Goal: Transaction & Acquisition: Download file/media

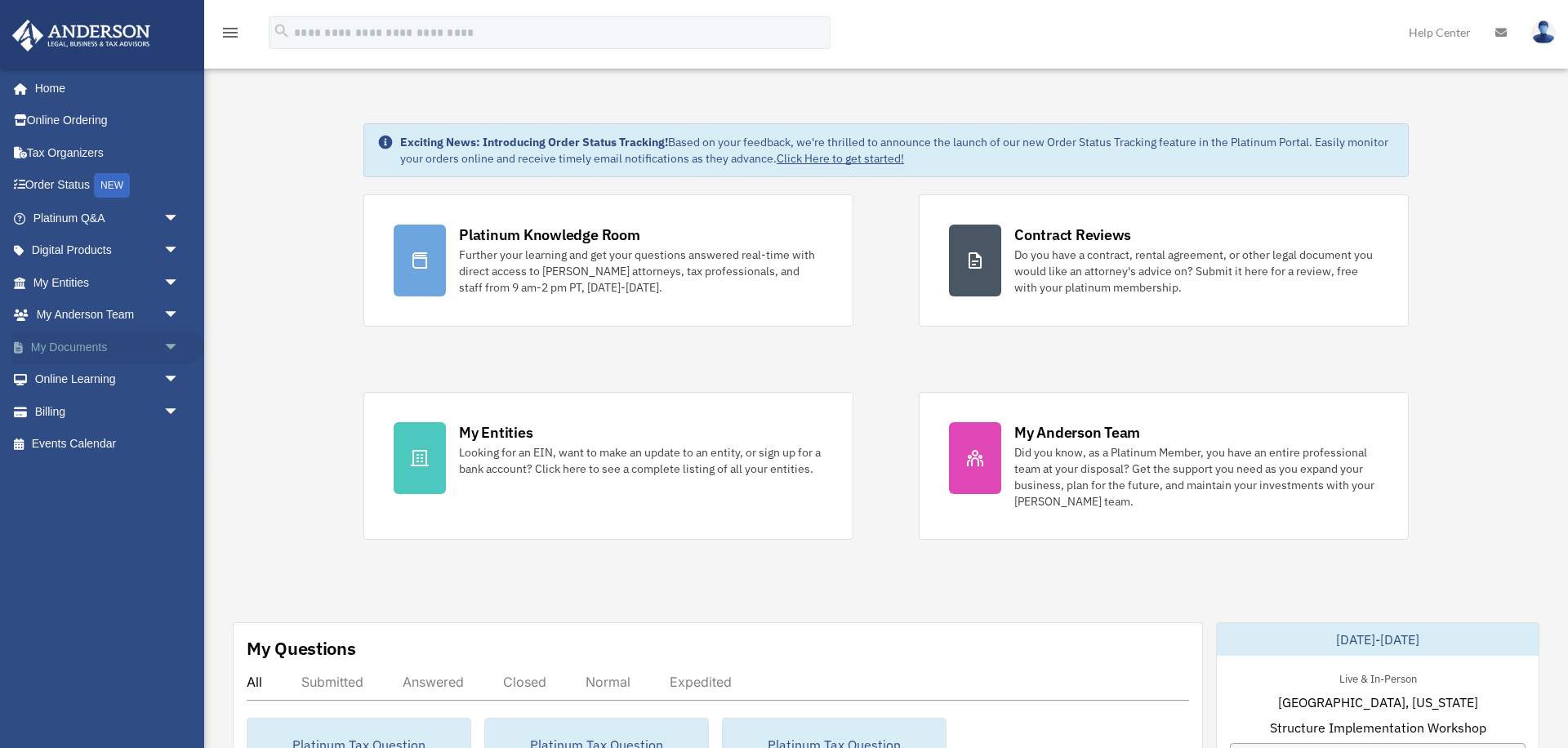
click at [171, 346] on span "arrow_drop_down" at bounding box center [180, 347] width 33 height 34
click at [71, 379] on link "Box" at bounding box center [113, 379] width 182 height 33
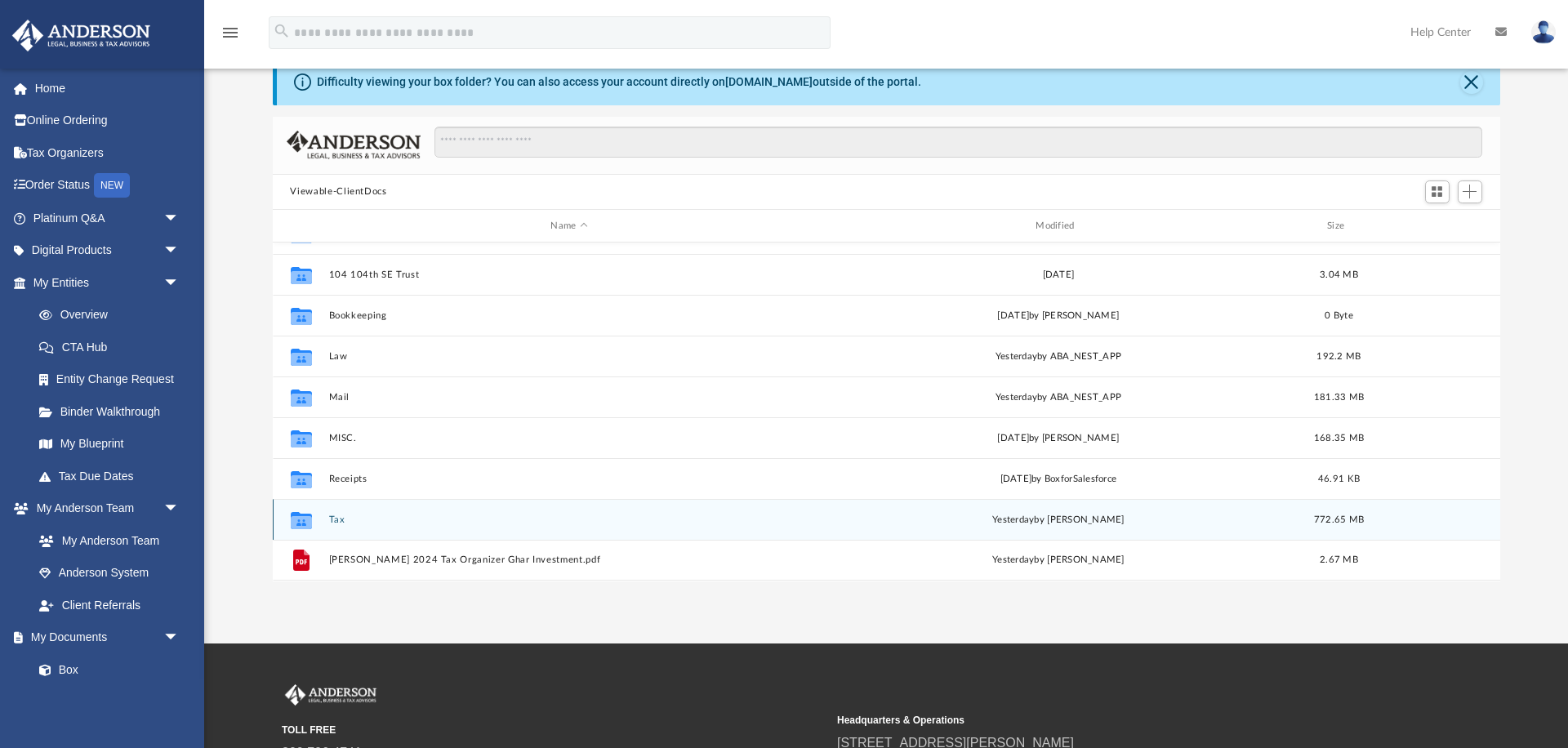
scroll to position [57, 0]
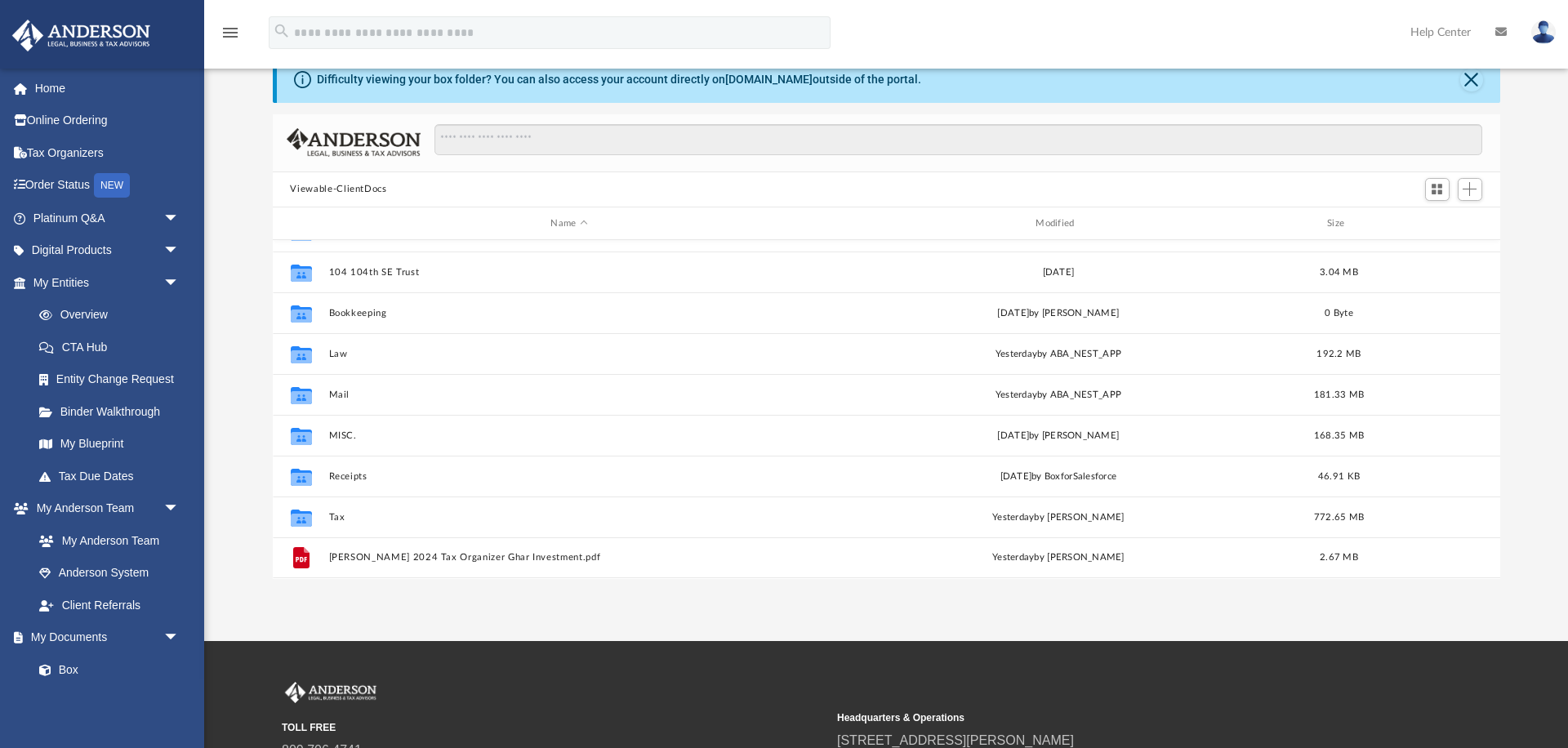
drag, startPoint x: 211, startPoint y: 70, endPoint x: 249, endPoint y: 93, distance: 44.4
click at [249, 93] on div "Difficulty viewing your box folder? You can also access your account directly o…" at bounding box center [886, 318] width 1364 height 522
click at [247, 93] on div "Difficulty viewing your box folder? You can also access your account directly o…" at bounding box center [886, 318] width 1364 height 522
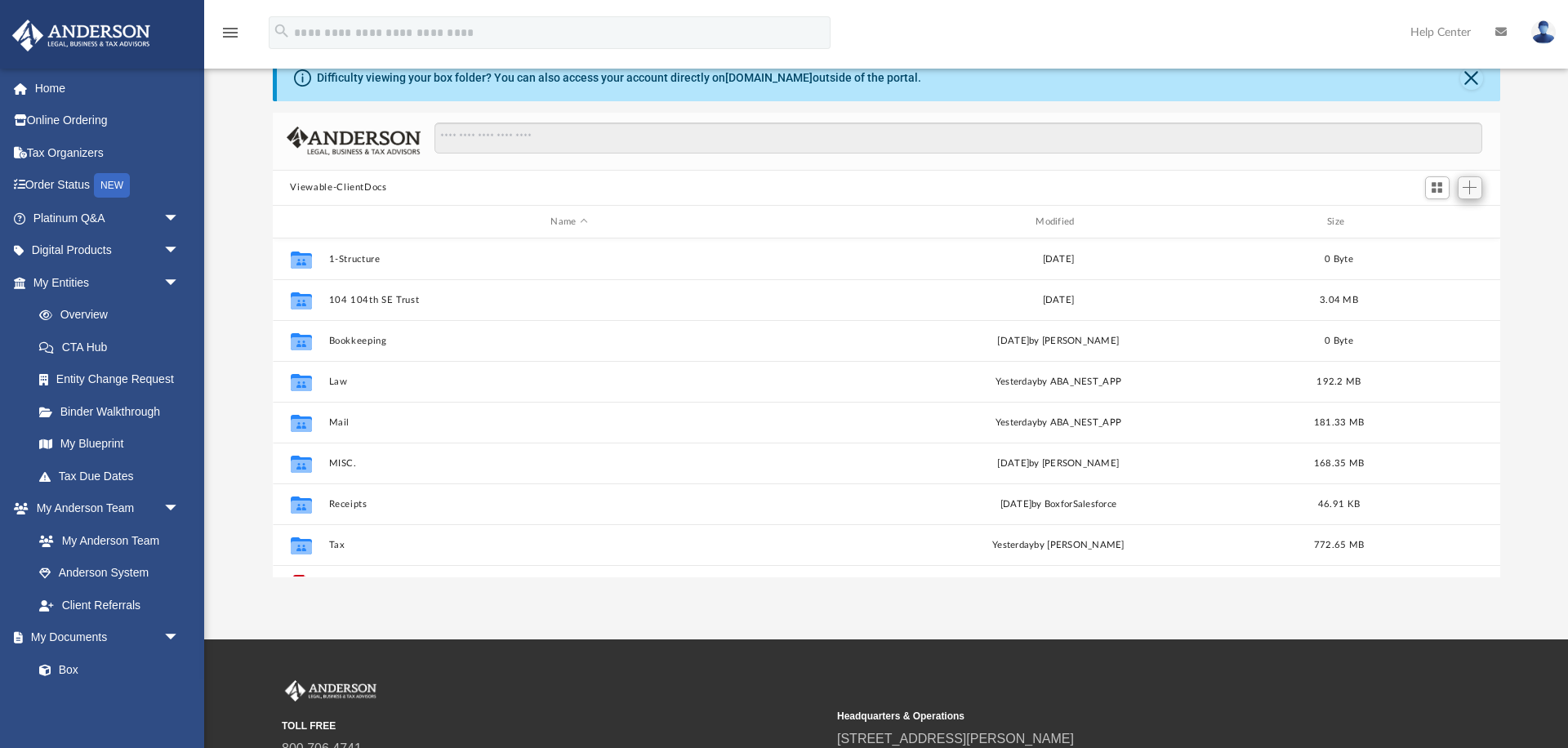
click at [1470, 189] on span "Add" at bounding box center [1469, 187] width 14 height 14
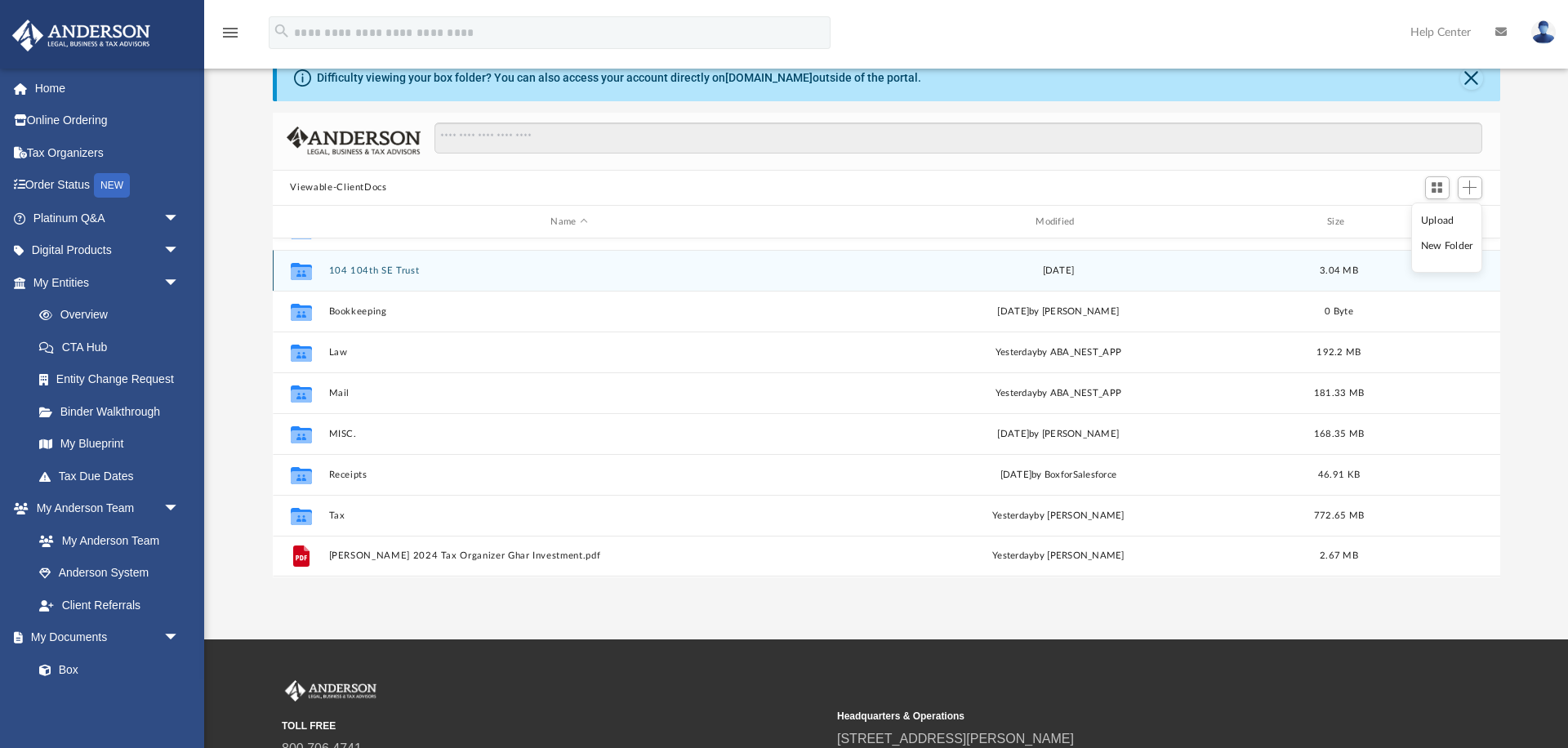
scroll to position [29, 0]
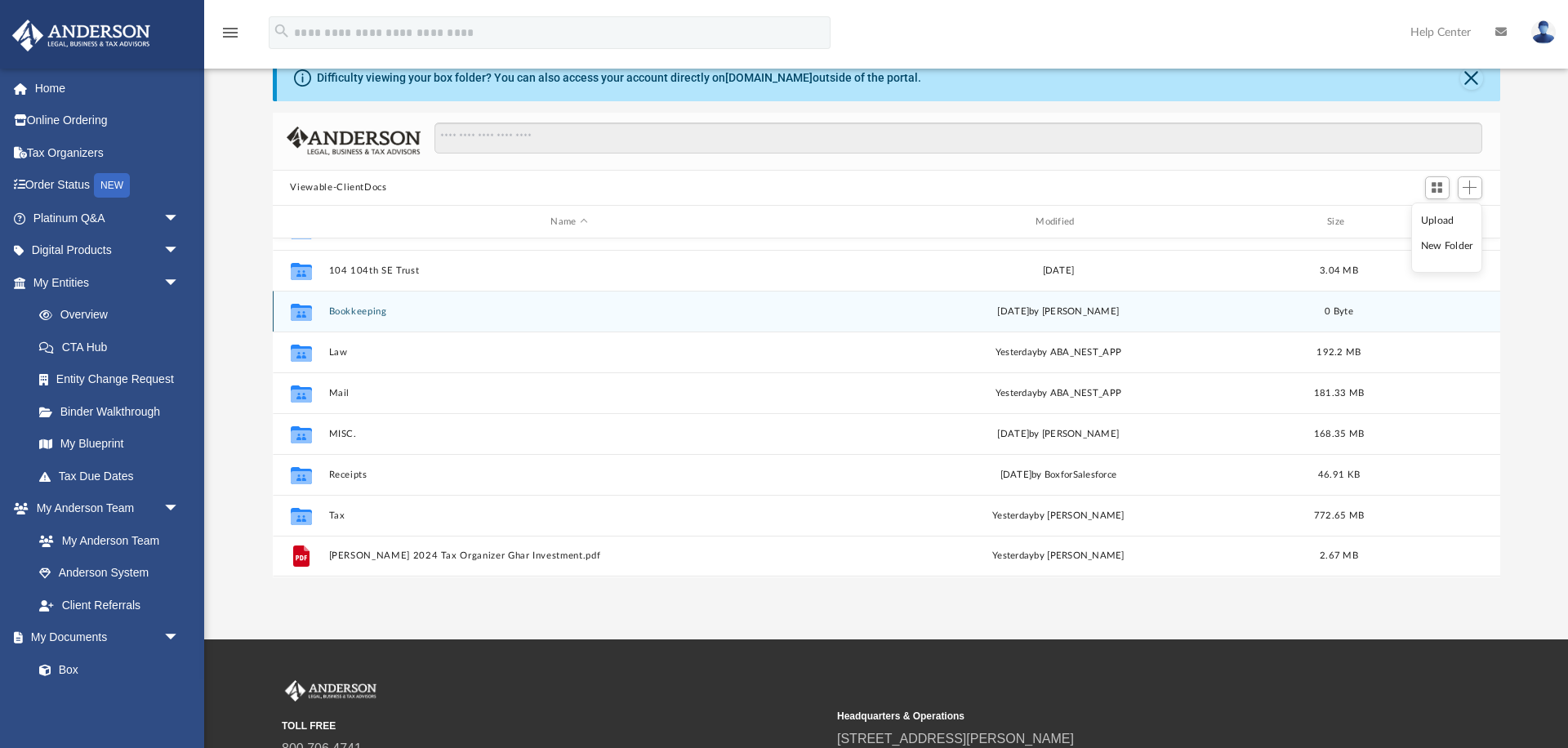
click at [1458, 315] on div "Collaborated Folder Bookkeeping Tue Jan 25 2022 by Chloe Freeman 0 Byte" at bounding box center [886, 311] width 1228 height 41
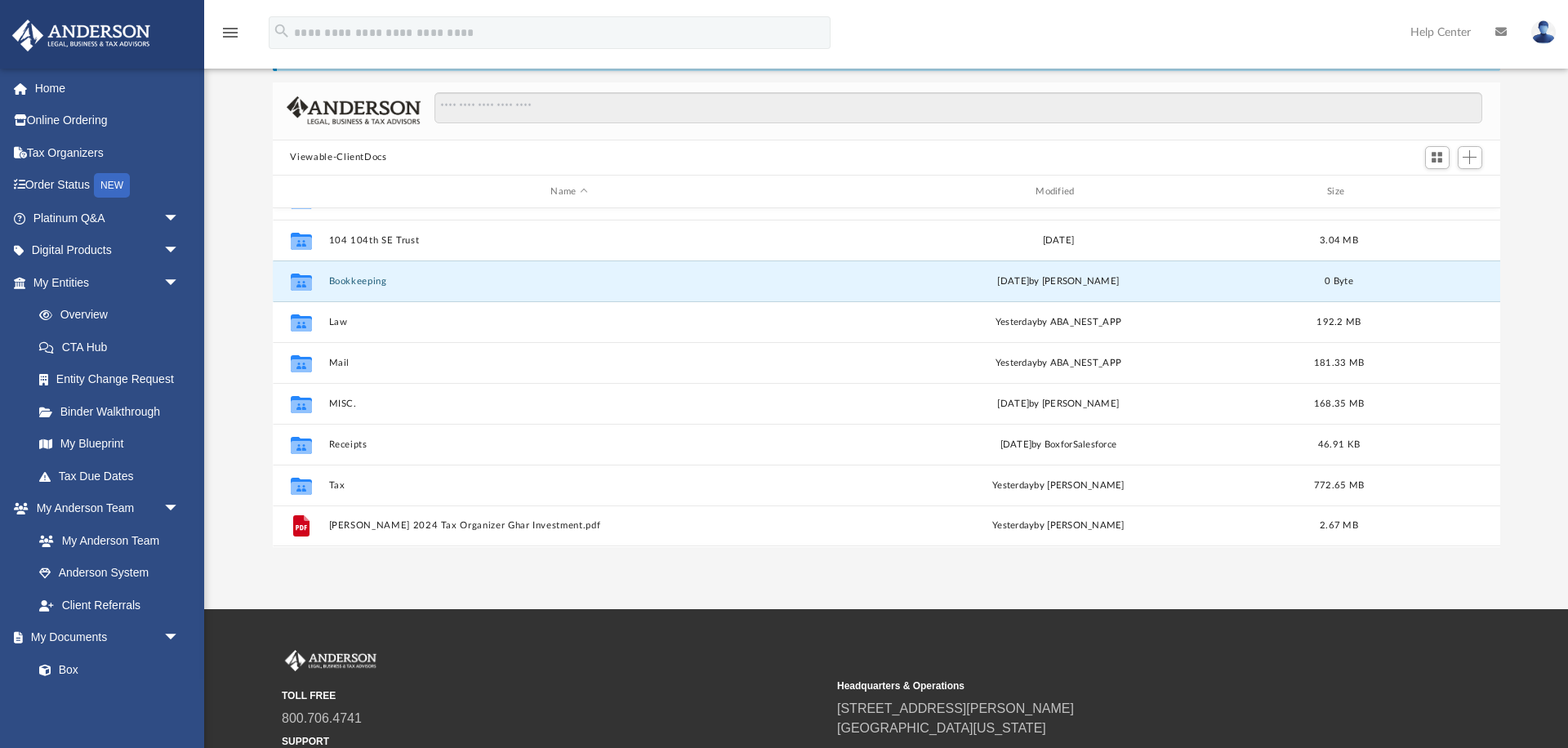
scroll to position [97, 0]
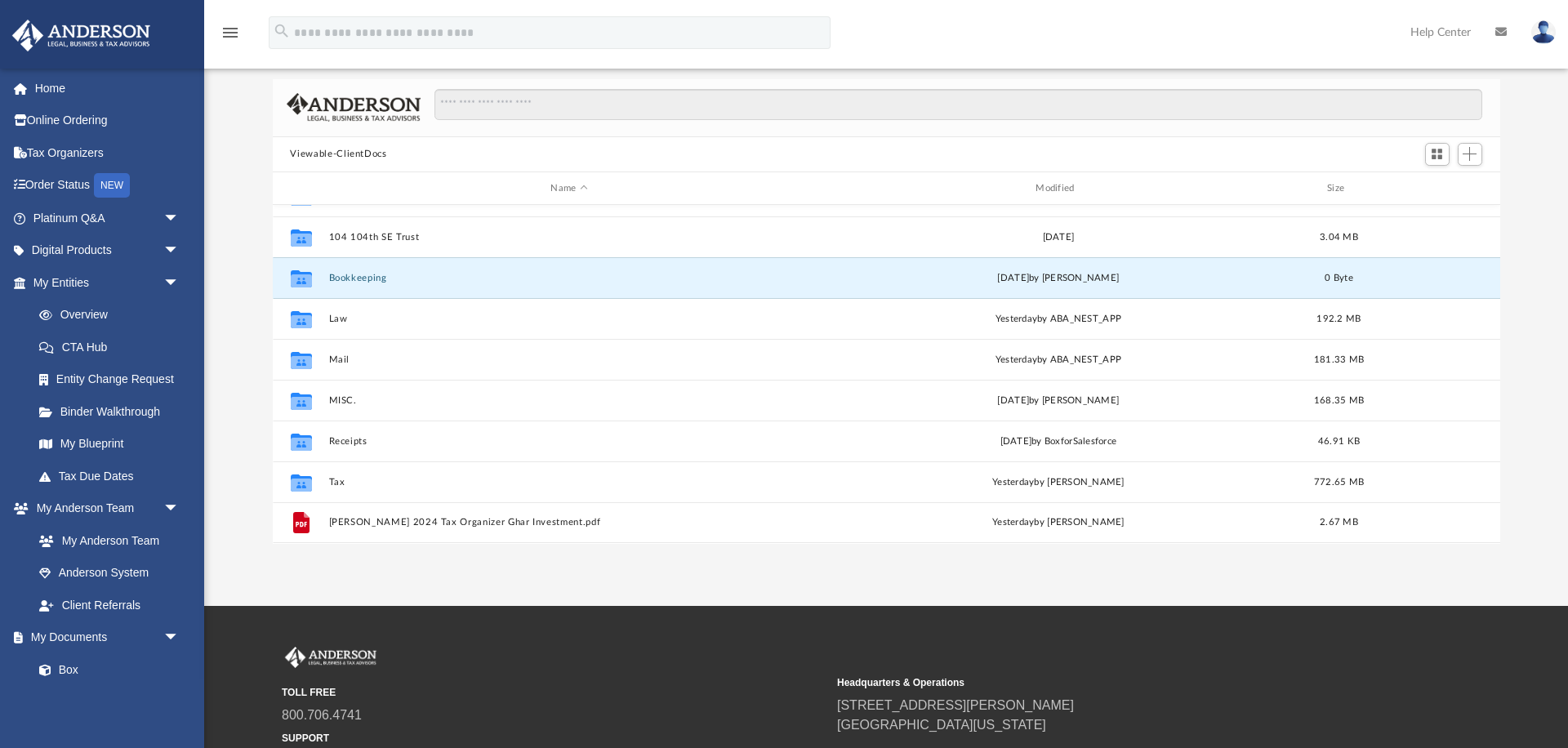
click at [230, 28] on icon "menu" at bounding box center [230, 32] width 19 height 19
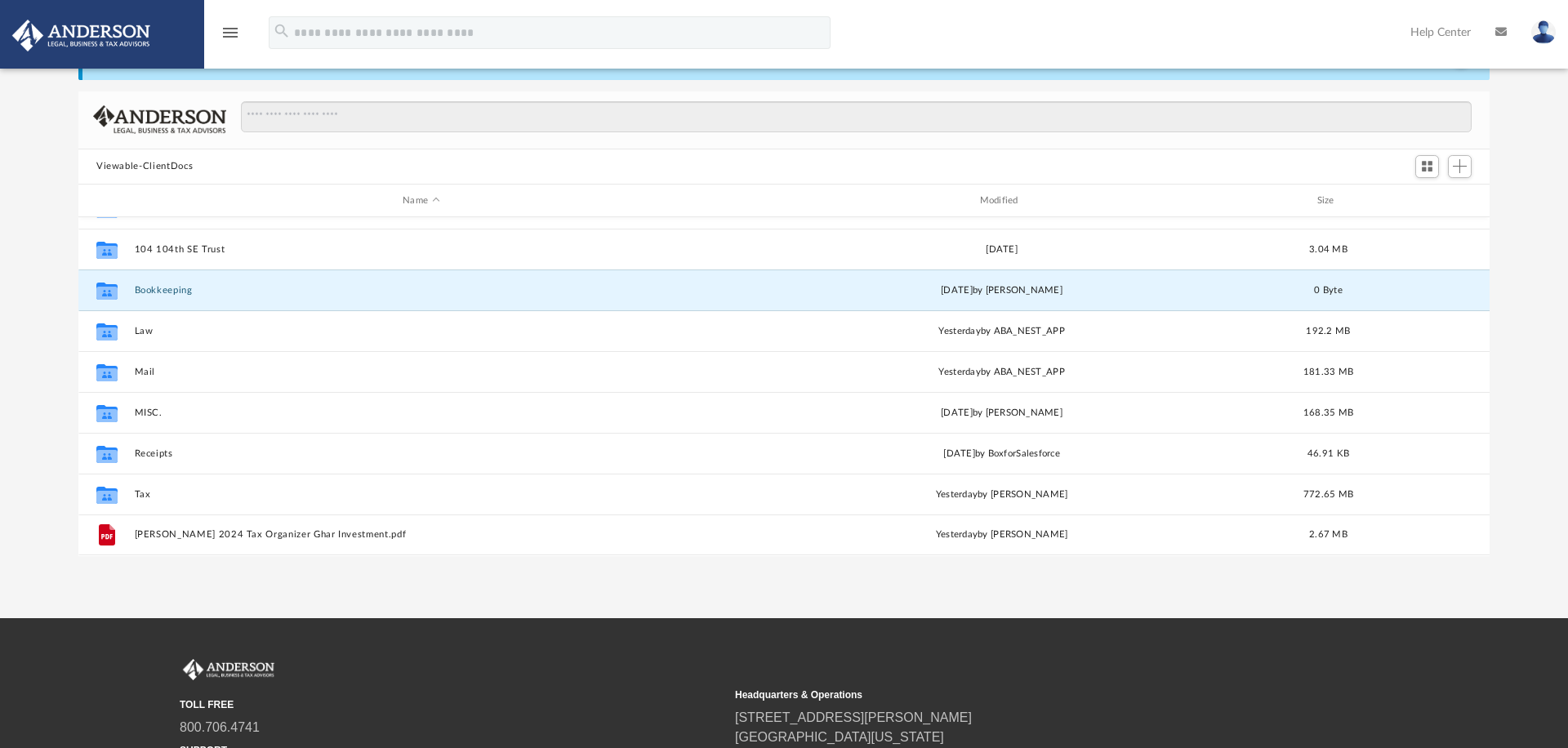
scroll to position [72, 0]
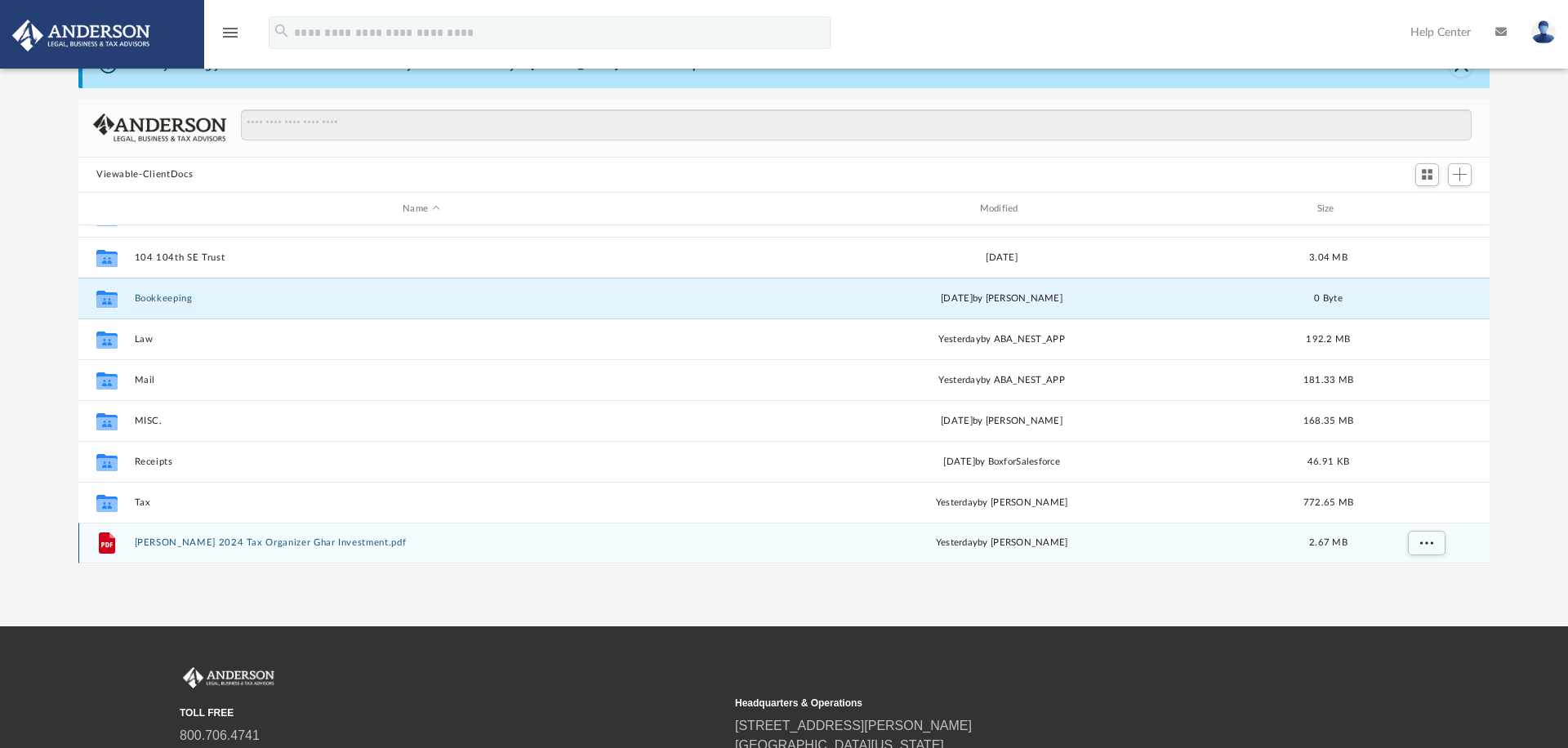
click at [310, 544] on button "Anderson 2024 Tax Organizer Ghar Investment.pdf" at bounding box center [422, 544] width 573 height 11
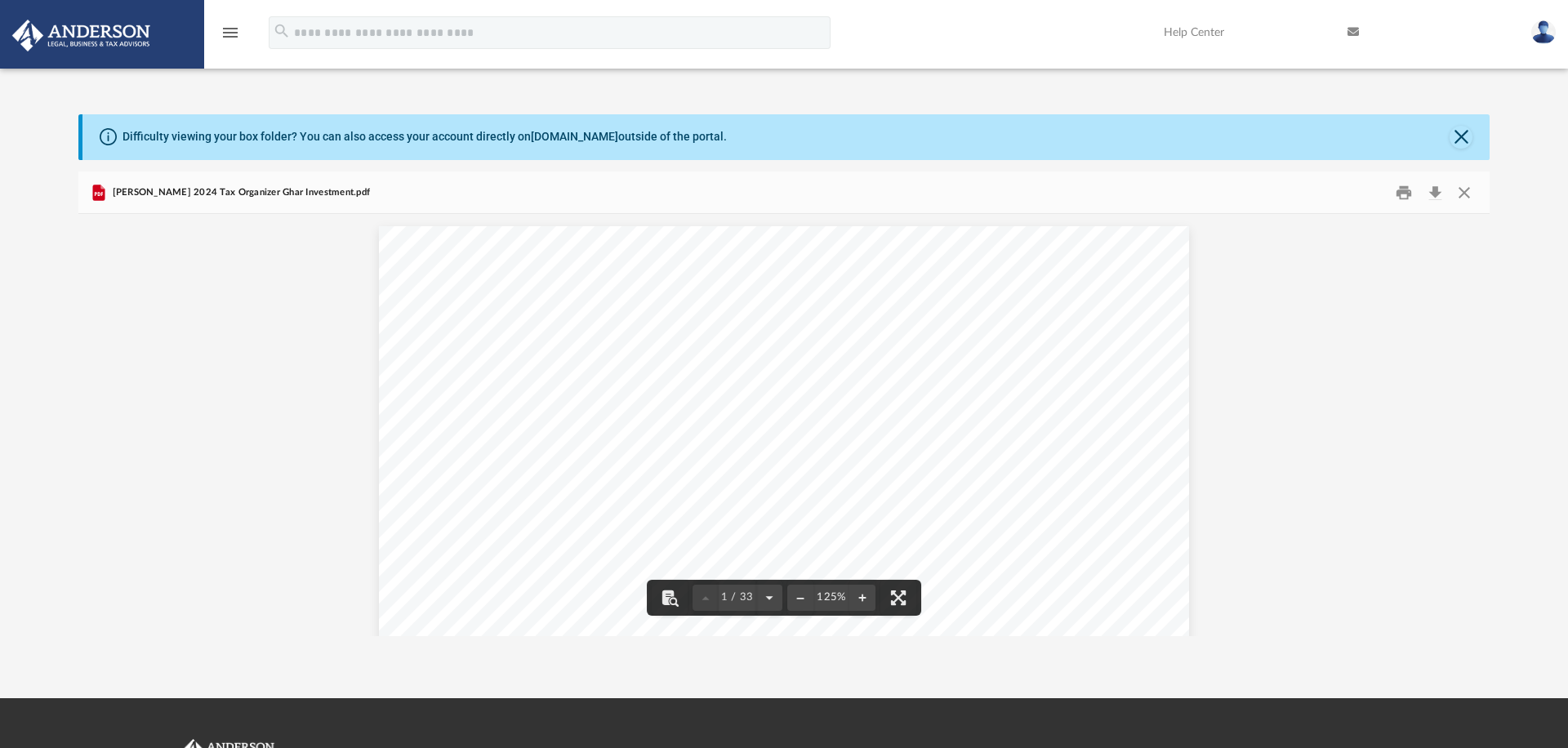
scroll to position [0, 0]
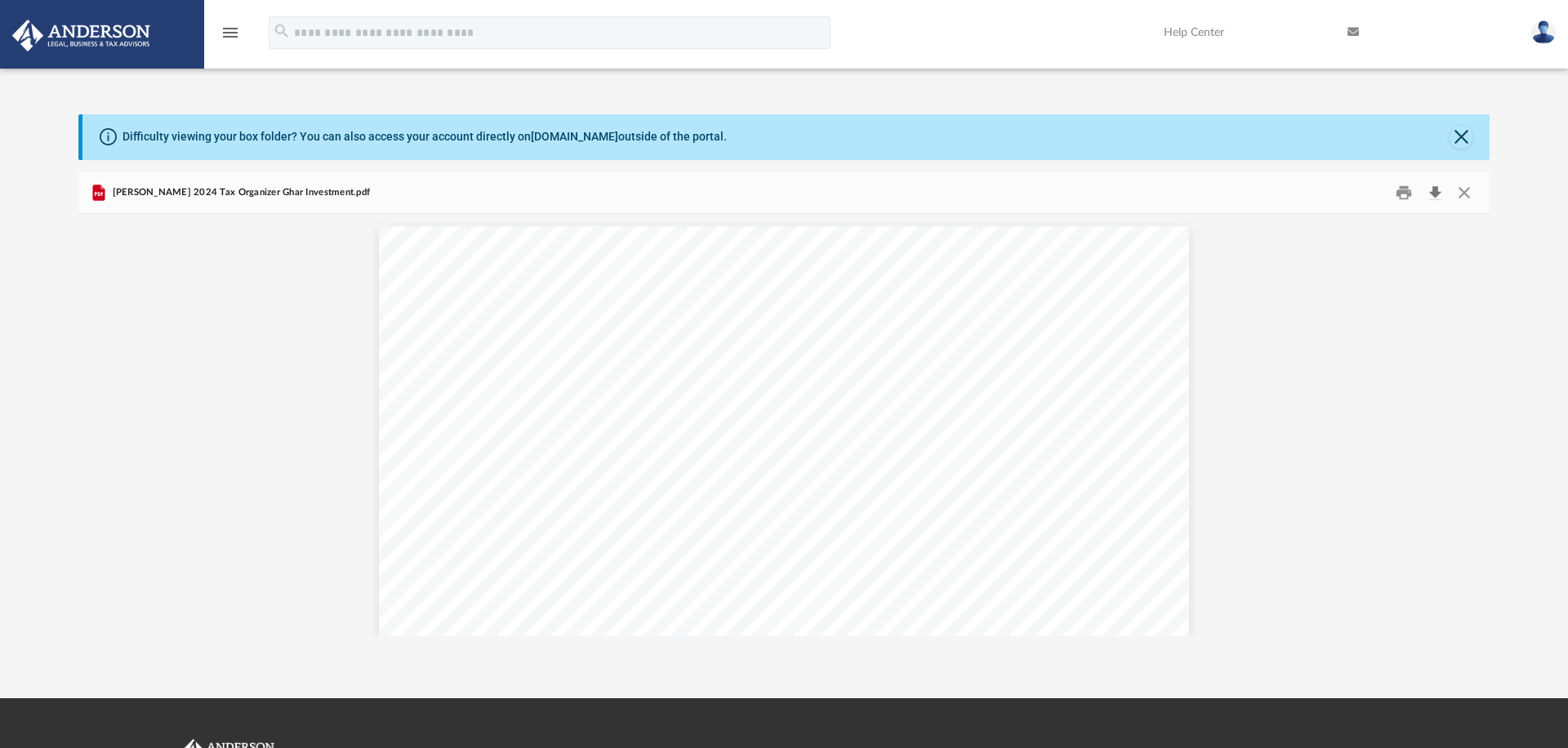
click at [1434, 192] on button "Download" at bounding box center [1435, 192] width 29 height 26
click at [1466, 192] on button "Close" at bounding box center [1464, 192] width 29 height 26
